Goal: Find specific fact: Find specific fact

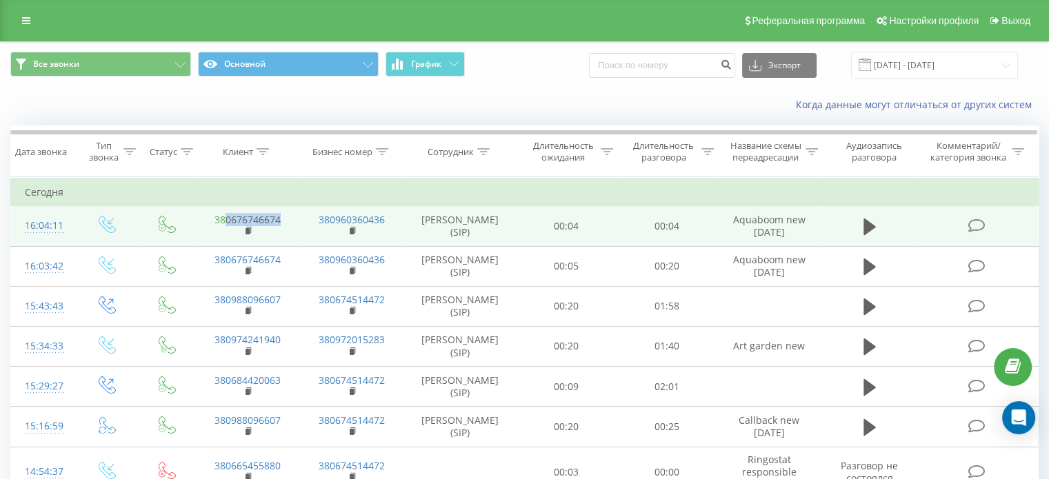
drag, startPoint x: 287, startPoint y: 220, endPoint x: 226, endPoint y: 216, distance: 61.5
click at [226, 216] on td "380676746674" at bounding box center [247, 226] width 104 height 40
copy link "0676746674"
click at [877, 217] on button at bounding box center [870, 227] width 21 height 21
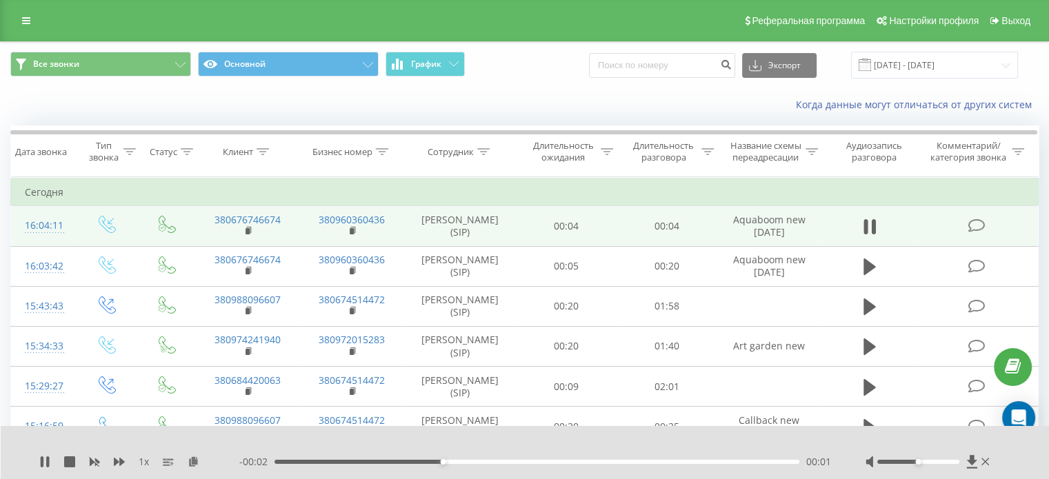
drag, startPoint x: 914, startPoint y: 465, endPoint x: 962, endPoint y: 463, distance: 48.3
click at [964, 463] on div at bounding box center [929, 462] width 127 height 14
drag, startPoint x: 921, startPoint y: 460, endPoint x: 958, endPoint y: 460, distance: 37.3
click at [958, 460] on div at bounding box center [918, 462] width 82 height 4
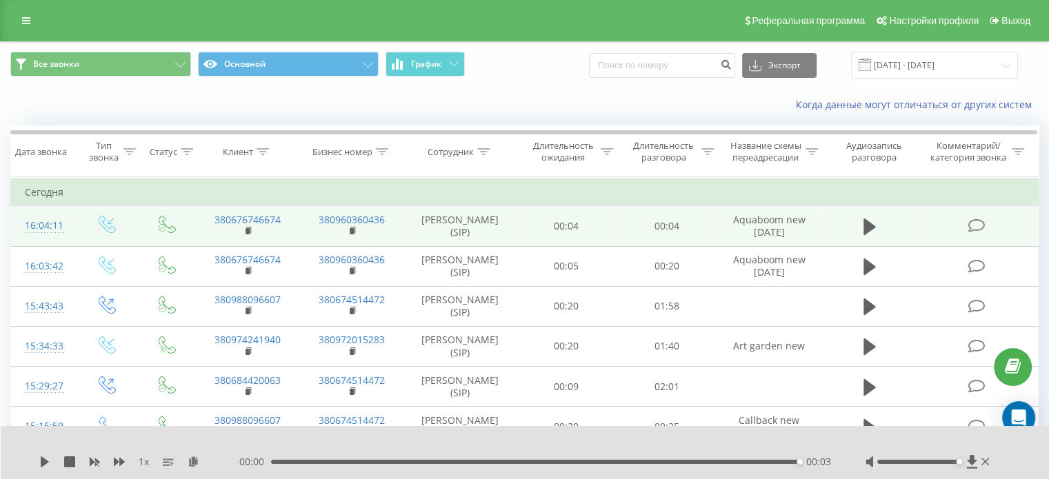
drag, startPoint x: 944, startPoint y: 458, endPoint x: 906, endPoint y: 461, distance: 38.7
click at [906, 461] on div at bounding box center [929, 462] width 127 height 14
click at [921, 463] on div at bounding box center [918, 462] width 82 height 4
